Goal: Transaction & Acquisition: Download file/media

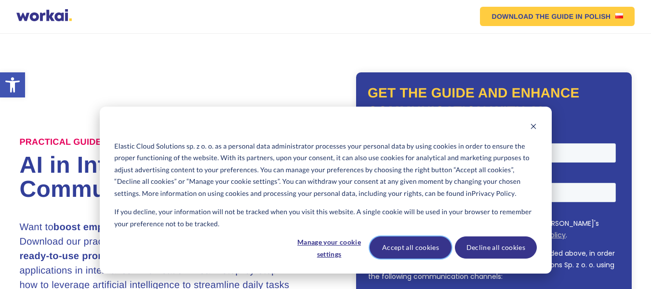
click at [449, 248] on button "Accept all cookies" at bounding box center [411, 247] width 82 height 22
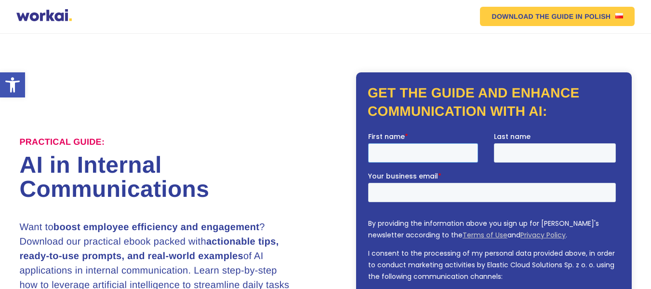
click at [407, 154] on input "First name *" at bounding box center [423, 152] width 110 height 19
type input "satya"
click at [522, 153] on input "Last name" at bounding box center [555, 152] width 122 height 19
type input "patel"
click at [460, 184] on input "Your business email *" at bounding box center [492, 191] width 248 height 19
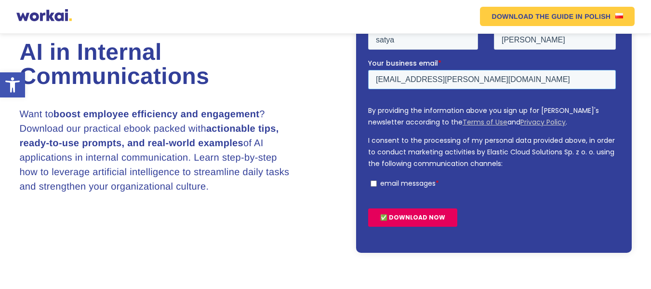
scroll to position [145, 0]
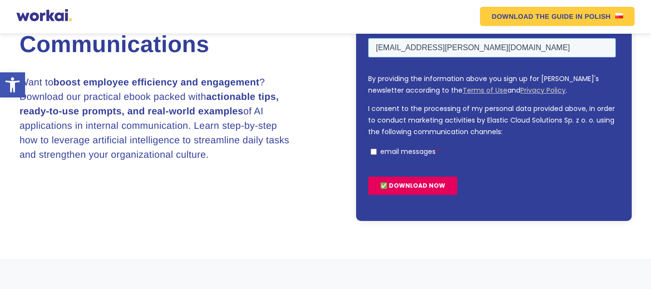
type input "satya.patel@themismedicare.com"
drag, startPoint x: 372, startPoint y: 151, endPoint x: 382, endPoint y: 167, distance: 18.7
click at [371, 151] on input "email messages *" at bounding box center [374, 152] width 6 height 6
checkbox input "true"
click at [402, 183] on input "✅ DOWNLOAD NOW" at bounding box center [412, 185] width 89 height 18
